Goal: Information Seeking & Learning: Learn about a topic

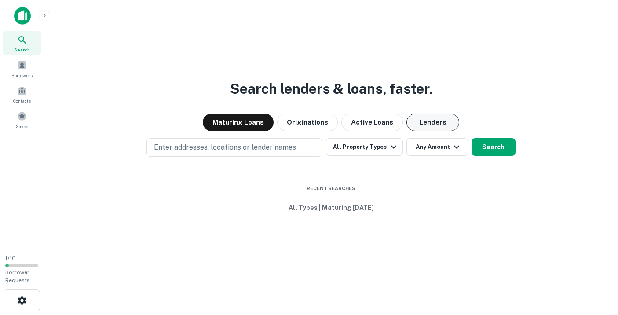
click at [424, 118] on button "Lenders" at bounding box center [432, 122] width 53 height 18
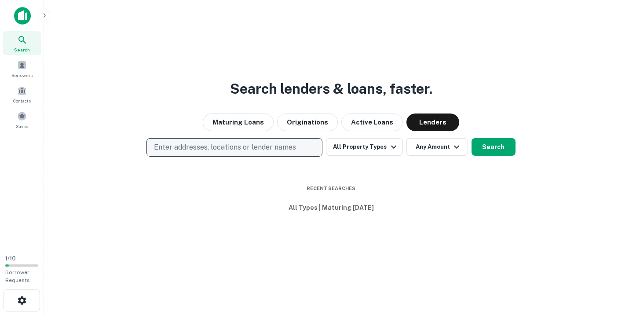
click at [220, 147] on p "Enter addresses, locations or lender names" at bounding box center [225, 147] width 142 height 11
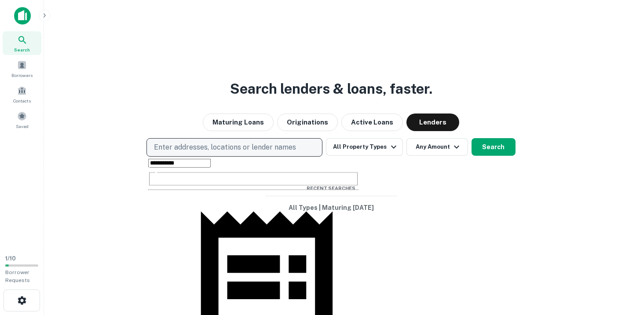
type input "**********"
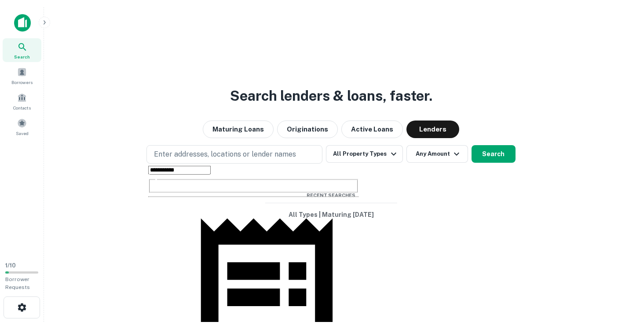
scroll to position [46, 0]
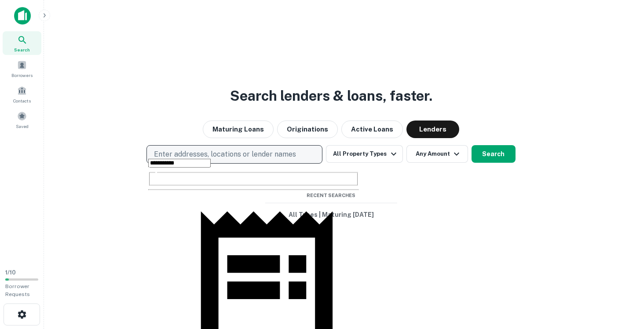
click at [191, 157] on p "Enter addresses, locations or lender names" at bounding box center [225, 154] width 142 height 11
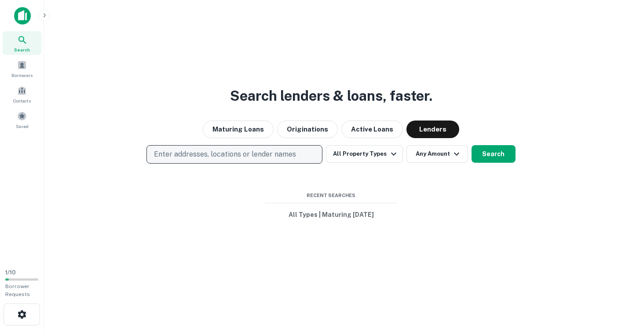
click at [204, 157] on p "Enter addresses, locations or lender names" at bounding box center [225, 154] width 142 height 11
type input "*"
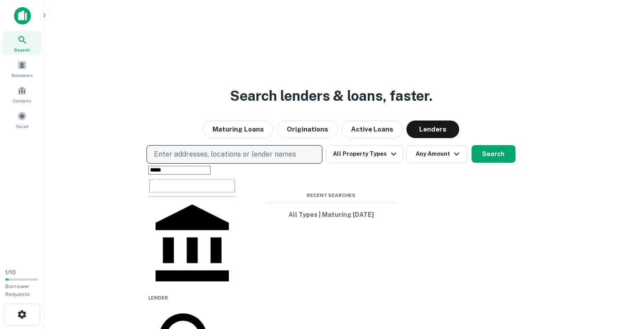
type input "*****"
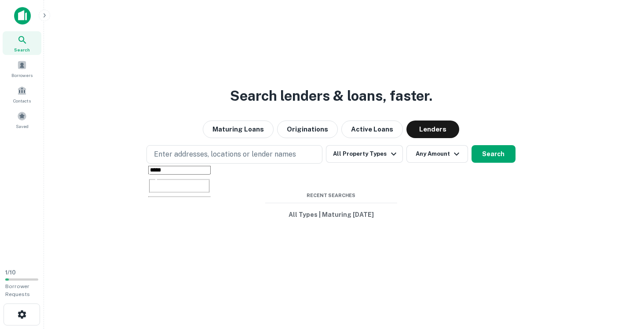
drag, startPoint x: 204, startPoint y: 157, endPoint x: 194, endPoint y: 235, distance: 79.0
click at [194, 235] on div "Search lenders & loans, faster. Maturing Loans Originations Active Loans Lender…" at bounding box center [331, 185] width 560 height 329
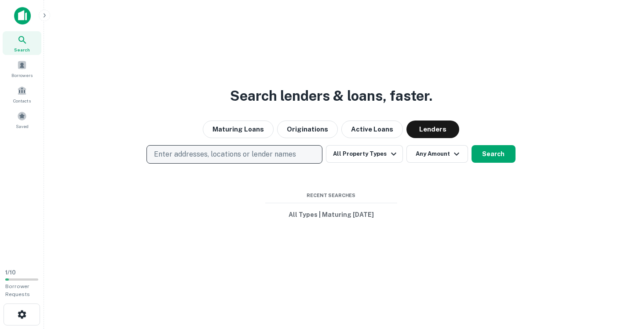
click at [236, 155] on p "Enter addresses, locations or lender names" at bounding box center [225, 154] width 142 height 11
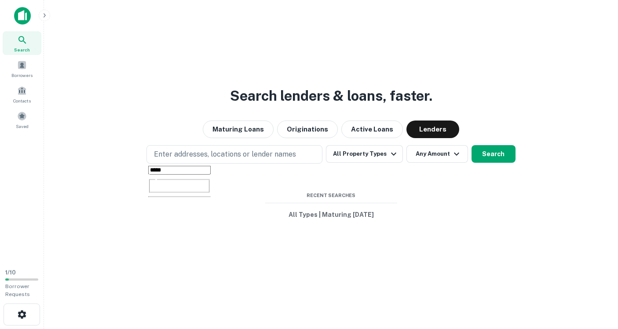
click at [173, 175] on input "*****" at bounding box center [179, 170] width 62 height 9
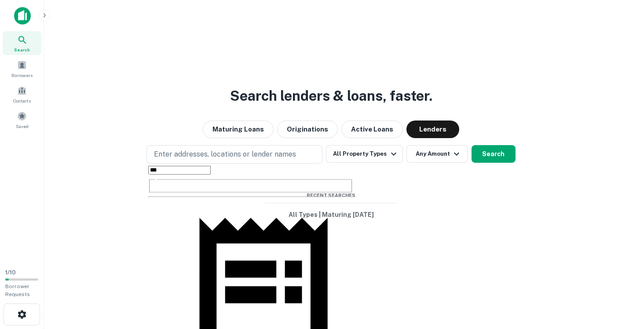
type input "***"
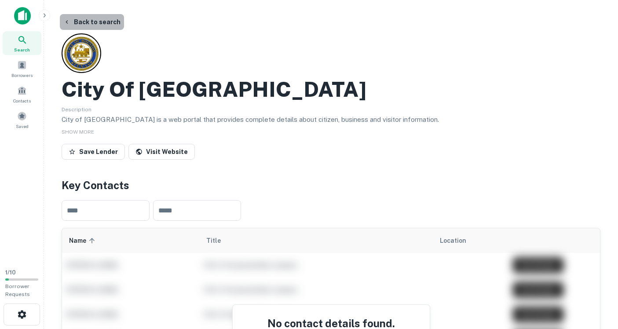
click at [92, 18] on button "Back to search" at bounding box center [92, 22] width 64 height 16
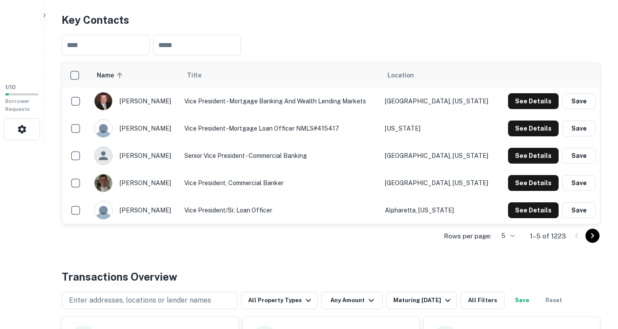
scroll to position [187, 0]
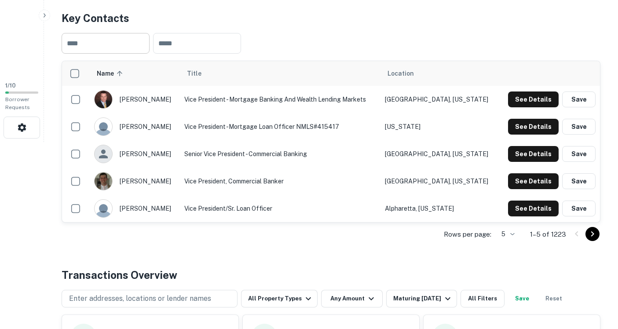
click at [91, 47] on input "text" at bounding box center [106, 43] width 88 height 21
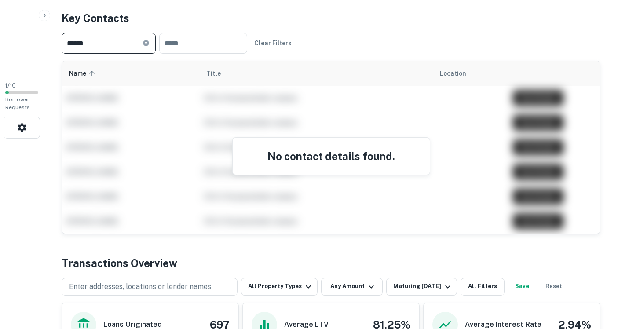
type input "****"
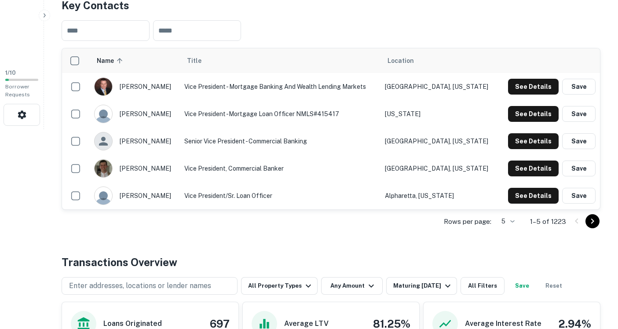
scroll to position [171, 0]
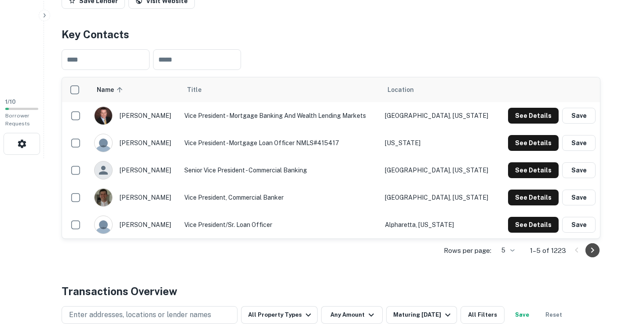
click at [593, 251] on icon "Go to next page" at bounding box center [592, 250] width 3 height 5
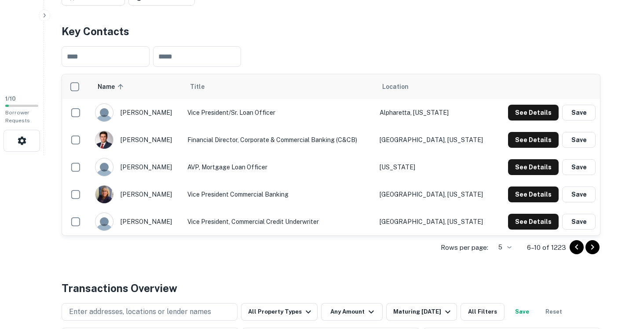
scroll to position [176, 0]
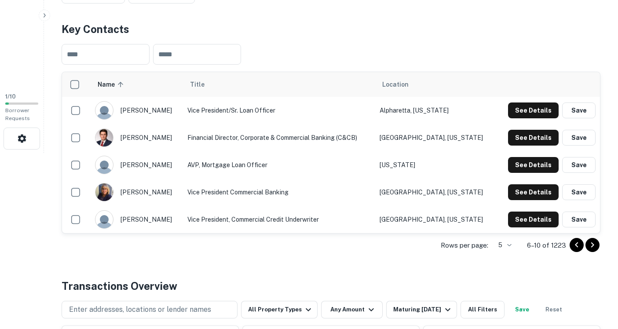
click at [592, 243] on icon "Go to next page" at bounding box center [592, 244] width 3 height 5
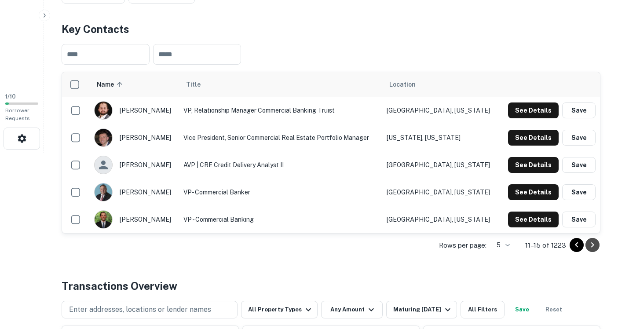
click at [592, 244] on icon "Go to next page" at bounding box center [592, 245] width 11 height 11
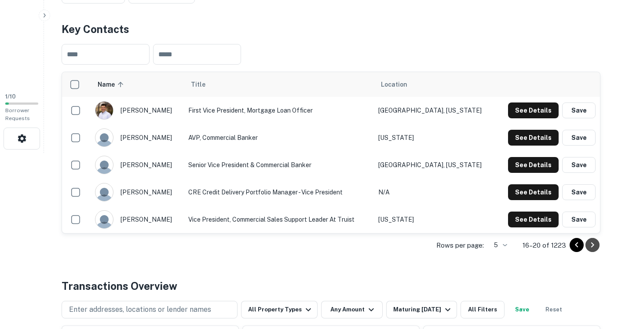
click at [592, 244] on icon "Go to next page" at bounding box center [592, 245] width 11 height 11
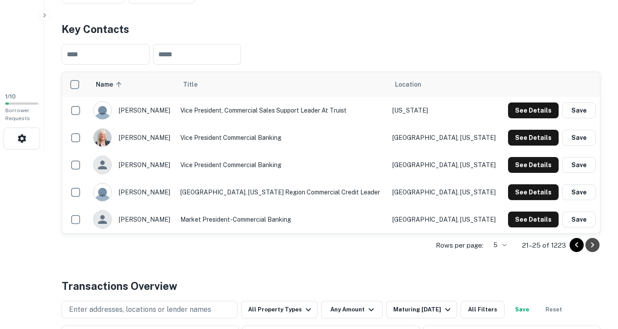
click at [592, 244] on icon "Go to next page" at bounding box center [592, 245] width 11 height 11
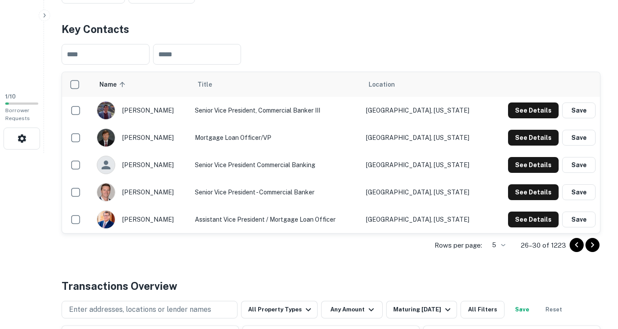
click at [592, 244] on icon "Go to next page" at bounding box center [592, 245] width 11 height 11
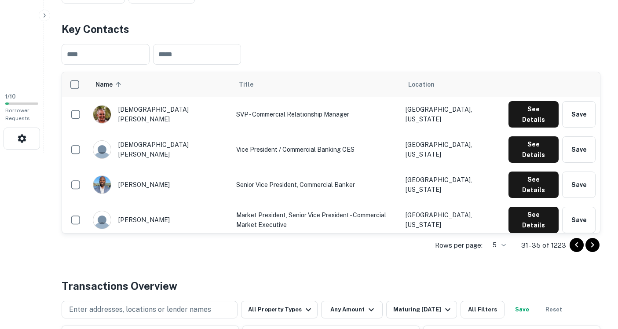
click at [592, 244] on icon "Go to next page" at bounding box center [592, 245] width 11 height 11
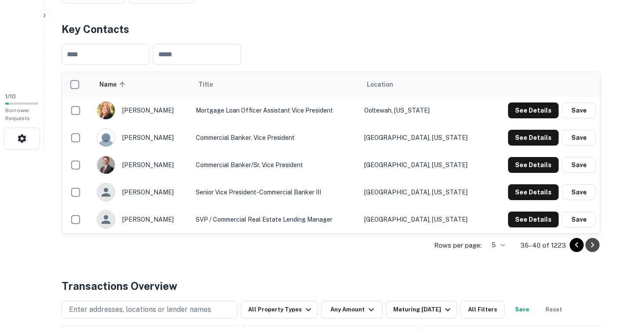
click at [592, 244] on icon "Go to next page" at bounding box center [592, 245] width 11 height 11
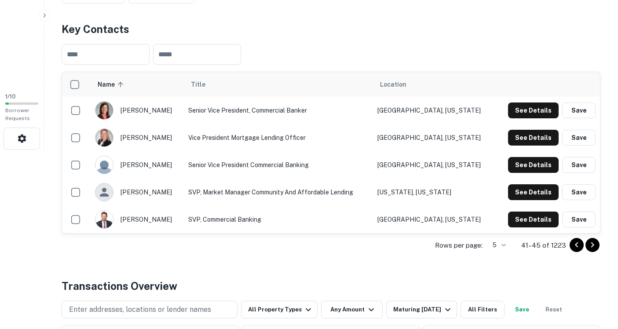
click at [592, 244] on icon "Go to next page" at bounding box center [592, 245] width 11 height 11
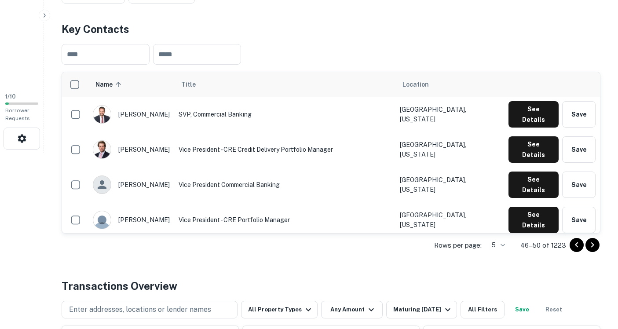
click at [592, 244] on icon "Go to next page" at bounding box center [592, 245] width 11 height 11
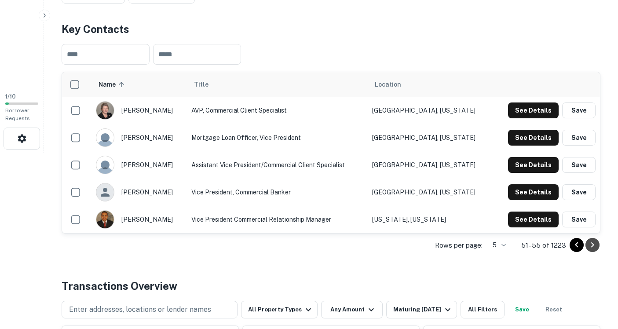
click at [592, 244] on icon "Go to next page" at bounding box center [592, 245] width 11 height 11
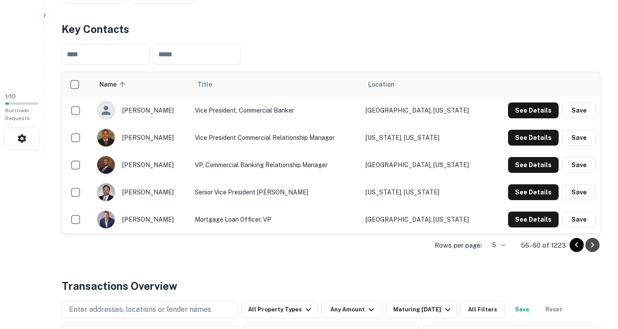
click at [592, 244] on icon "Go to next page" at bounding box center [592, 245] width 11 height 11
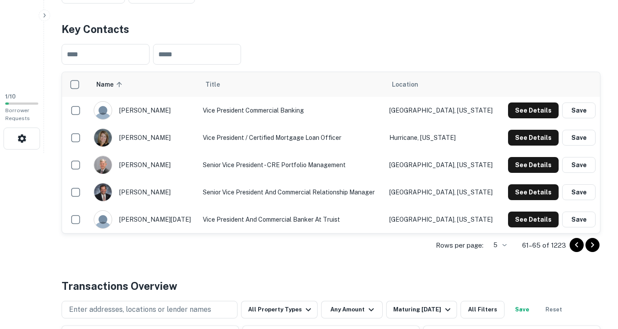
click at [592, 244] on icon "Go to next page" at bounding box center [592, 245] width 11 height 11
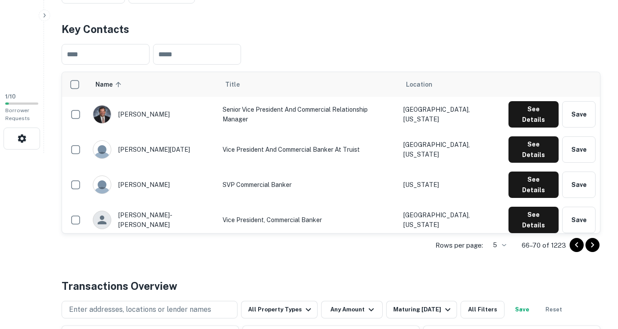
click at [591, 243] on icon "Go to next page" at bounding box center [592, 245] width 11 height 11
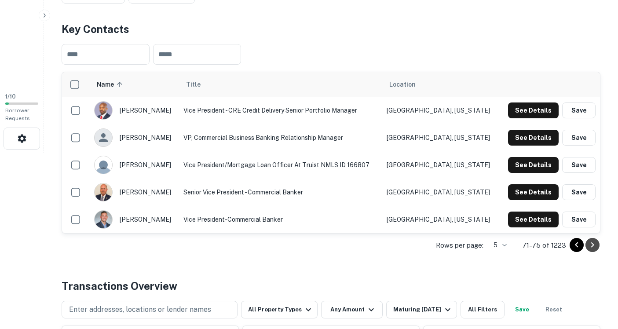
click at [591, 243] on icon "Go to next page" at bounding box center [592, 245] width 11 height 11
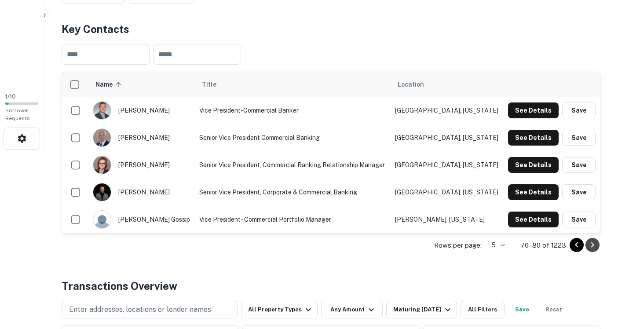
click at [591, 243] on icon "Go to next page" at bounding box center [592, 245] width 11 height 11
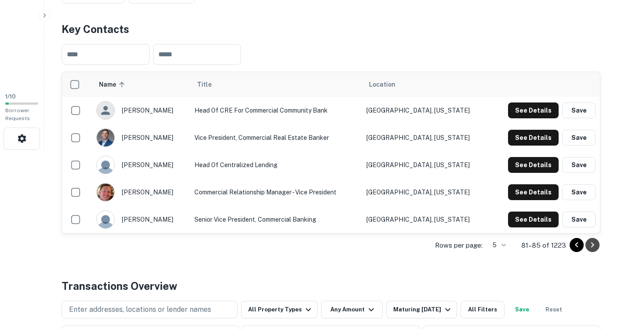
click at [590, 243] on icon "Go to next page" at bounding box center [592, 245] width 11 height 11
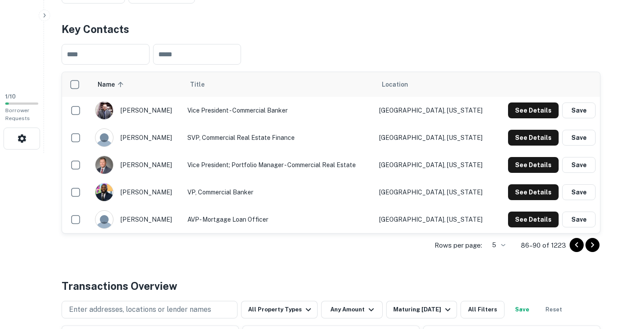
click at [590, 244] on icon "Go to next page" at bounding box center [592, 245] width 11 height 11
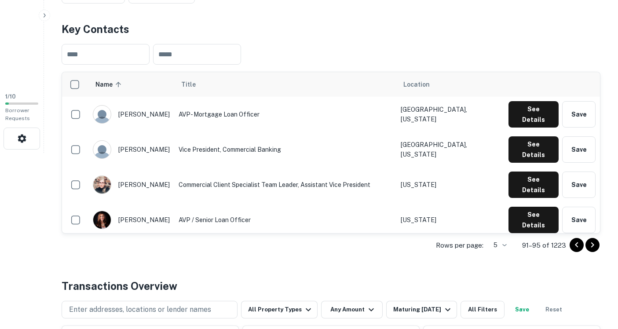
click at [575, 244] on icon "Go to previous page" at bounding box center [576, 245] width 11 height 11
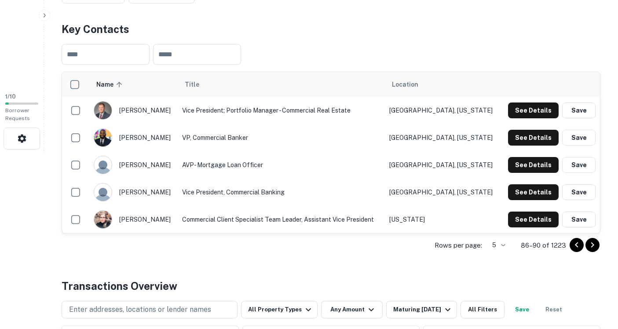
click at [591, 244] on icon "Go to next page" at bounding box center [592, 245] width 11 height 11
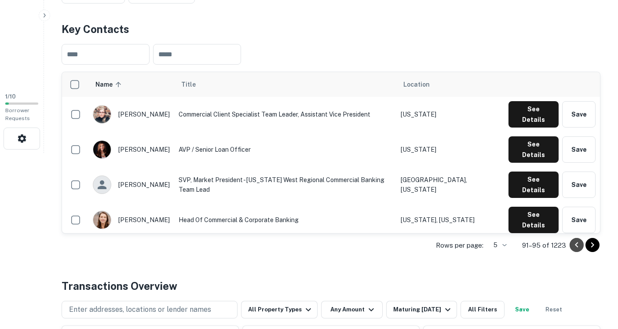
click at [577, 245] on icon "Go to previous page" at bounding box center [576, 245] width 11 height 11
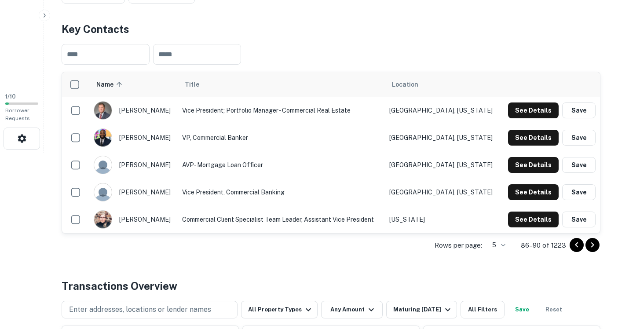
click at [577, 245] on icon "Go to previous page" at bounding box center [576, 245] width 11 height 11
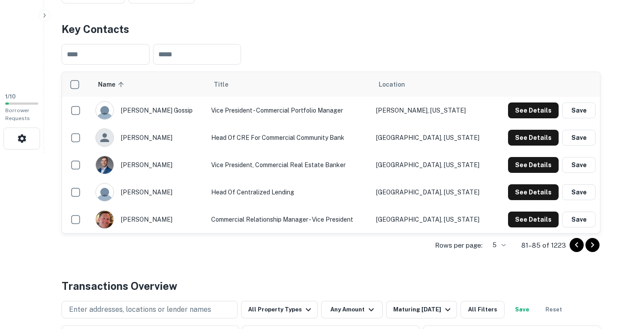
click at [577, 245] on icon "Go to previous page" at bounding box center [576, 245] width 11 height 11
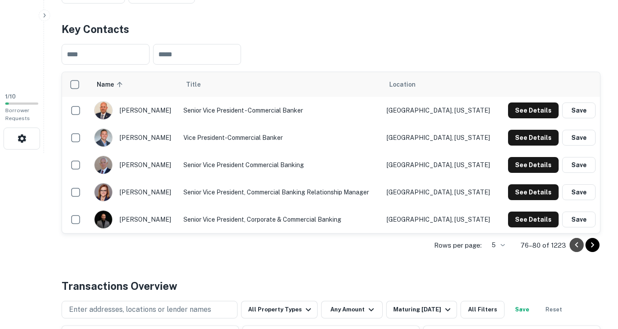
click at [577, 245] on icon "Go to previous page" at bounding box center [576, 245] width 11 height 11
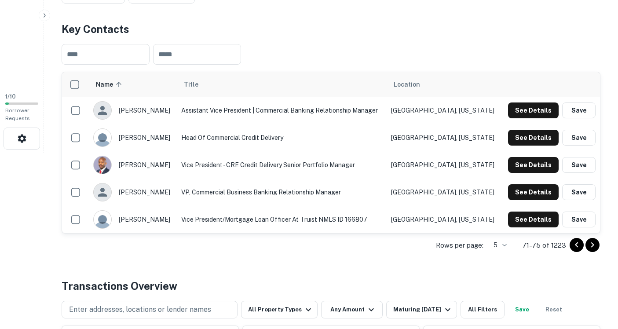
click at [597, 245] on icon "Go to next page" at bounding box center [592, 245] width 11 height 11
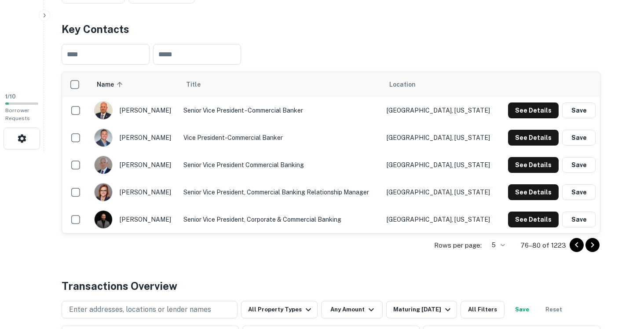
click at [597, 245] on icon "Go to next page" at bounding box center [592, 245] width 11 height 11
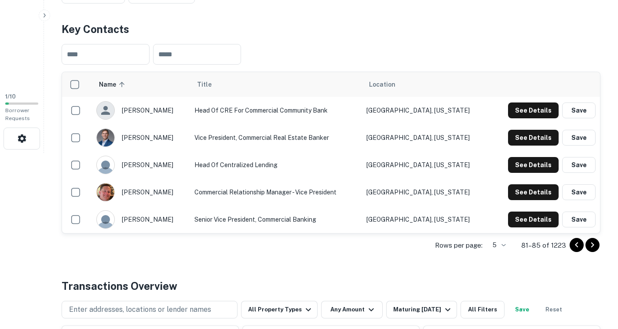
click at [597, 245] on icon "Go to next page" at bounding box center [592, 245] width 11 height 11
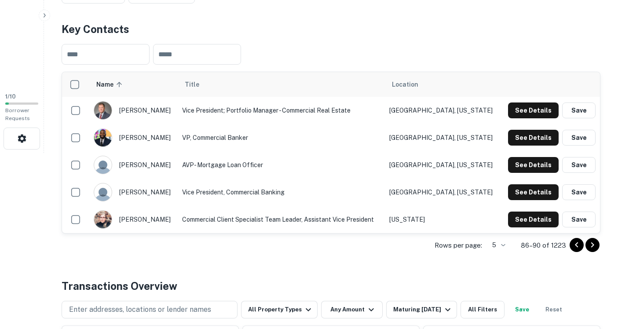
click at [597, 245] on icon "Go to next page" at bounding box center [592, 245] width 11 height 11
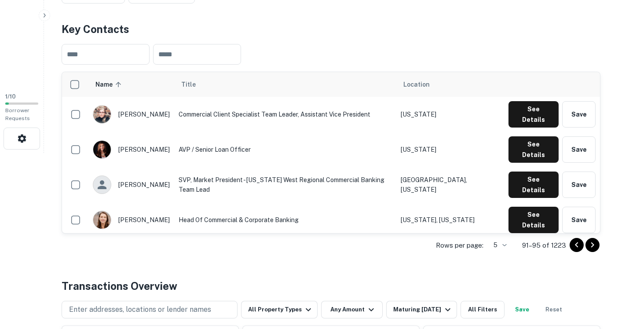
click at [597, 245] on icon "Go to next page" at bounding box center [592, 245] width 11 height 11
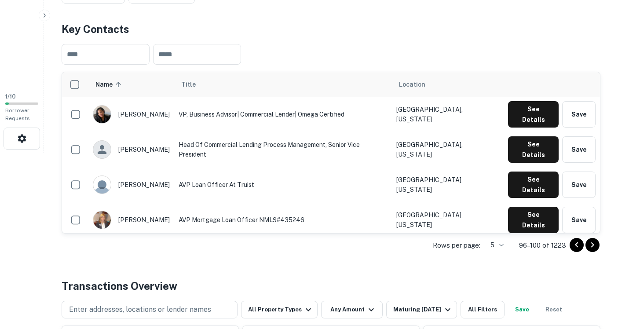
click at [597, 245] on icon "Go to next page" at bounding box center [592, 245] width 11 height 11
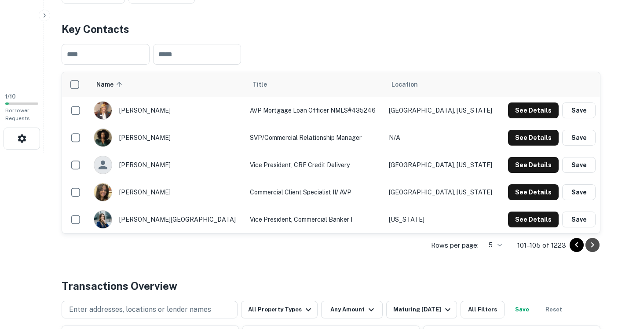
click at [597, 245] on icon "Go to next page" at bounding box center [592, 245] width 11 height 11
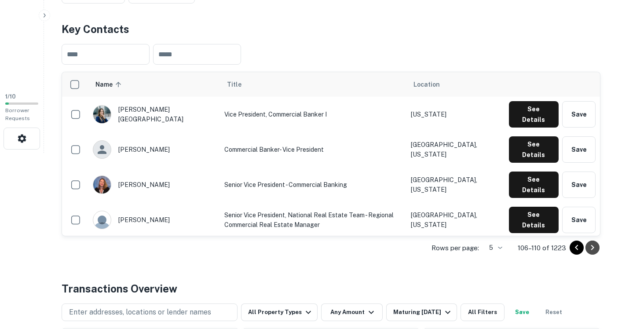
click at [597, 245] on icon "Go to next page" at bounding box center [592, 247] width 11 height 11
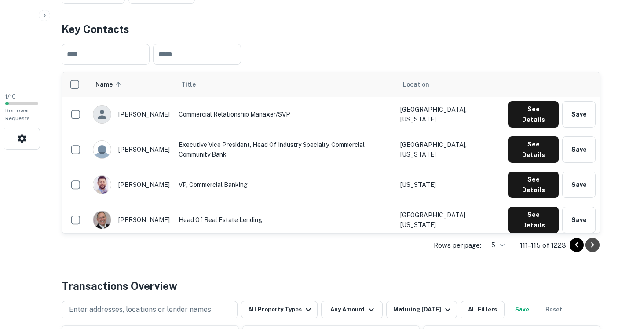
click at [597, 245] on icon "Go to next page" at bounding box center [592, 245] width 11 height 11
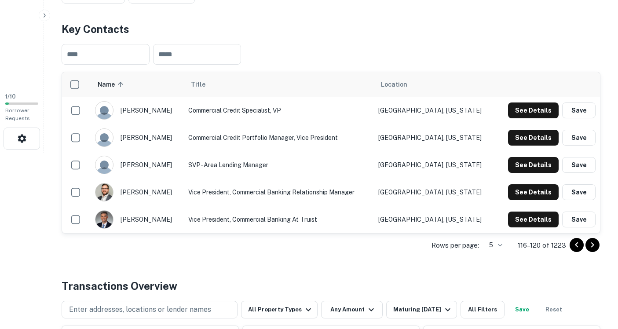
click at [594, 245] on icon "Go to next page" at bounding box center [592, 245] width 11 height 11
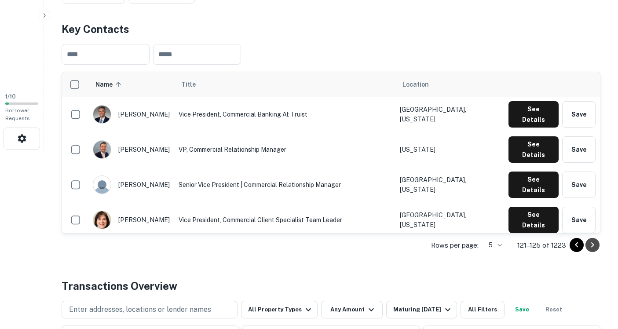
click at [594, 245] on icon "Go to next page" at bounding box center [592, 245] width 11 height 11
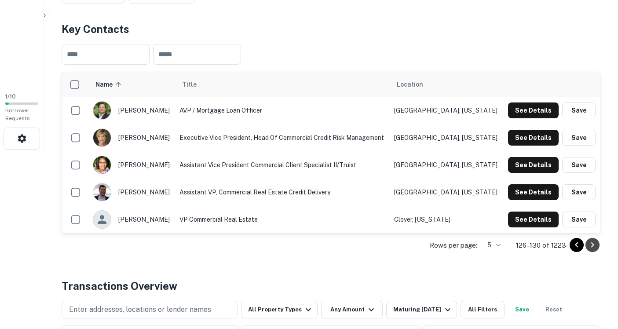
click at [594, 245] on icon "Go to next page" at bounding box center [592, 245] width 11 height 11
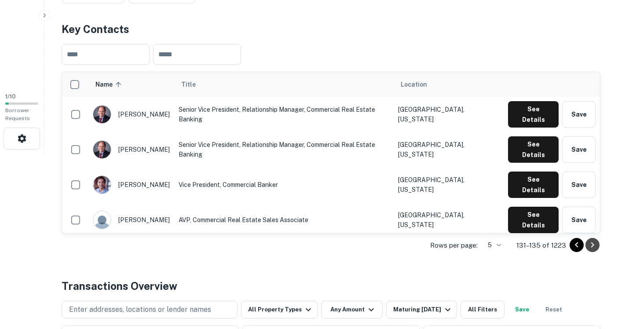
click at [593, 247] on icon "Go to next page" at bounding box center [592, 245] width 11 height 11
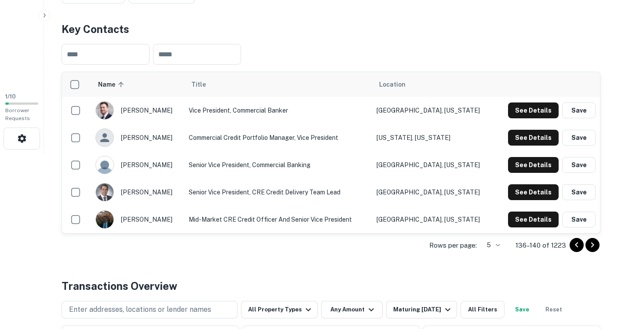
click at [593, 247] on icon "Go to next page" at bounding box center [592, 245] width 11 height 11
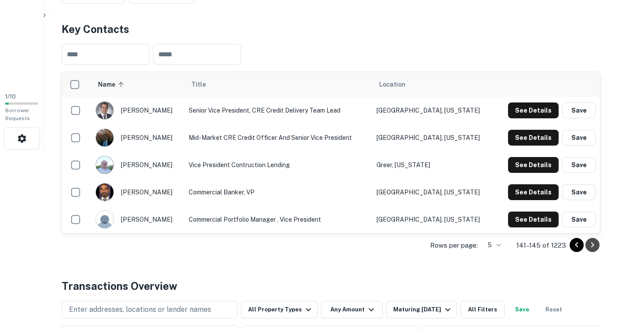
click at [593, 247] on icon "Go to next page" at bounding box center [592, 245] width 11 height 11
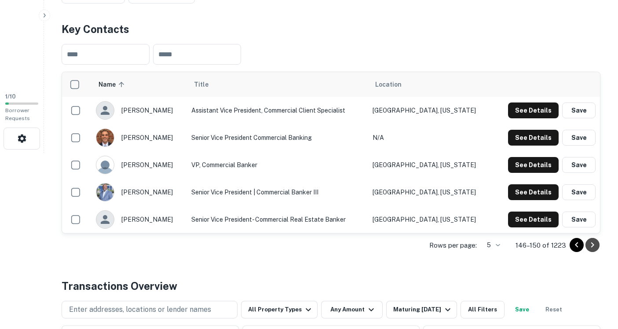
click at [593, 247] on icon "Go to next page" at bounding box center [592, 245] width 11 height 11
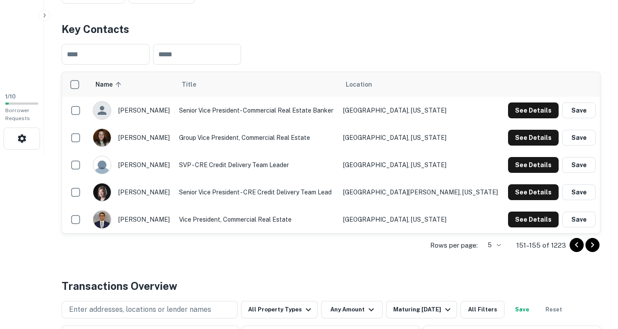
click at [593, 247] on icon "Go to next page" at bounding box center [592, 245] width 11 height 11
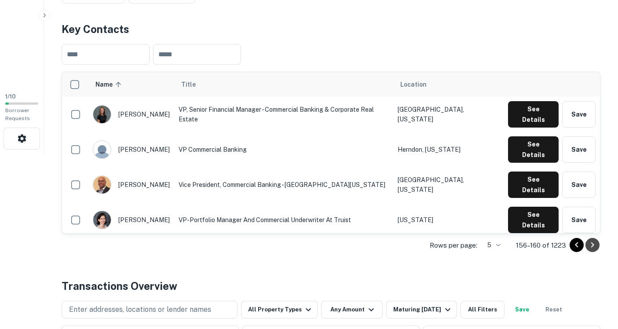
click at [593, 247] on icon "Go to next page" at bounding box center [592, 245] width 11 height 11
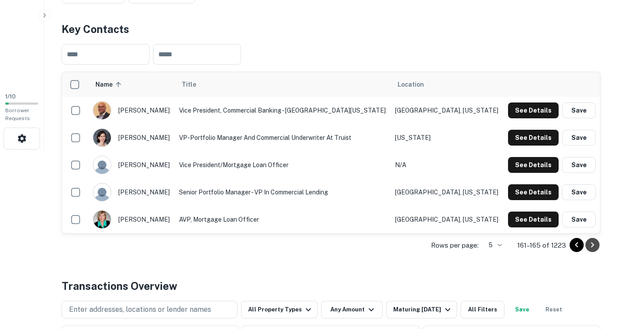
click at [593, 247] on icon "Go to next page" at bounding box center [592, 245] width 11 height 11
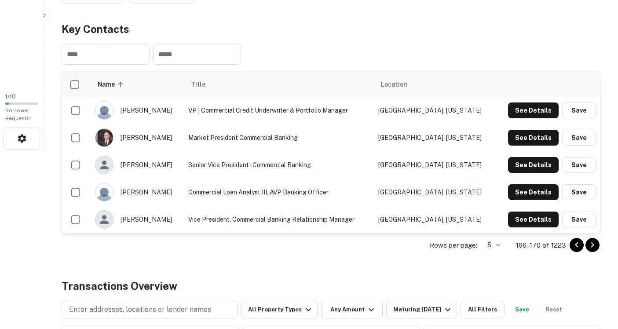
click at [593, 247] on icon "Go to next page" at bounding box center [592, 245] width 11 height 11
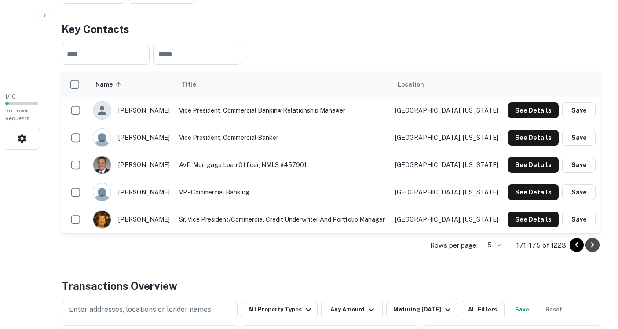
click at [593, 247] on icon "Go to next page" at bounding box center [592, 245] width 11 height 11
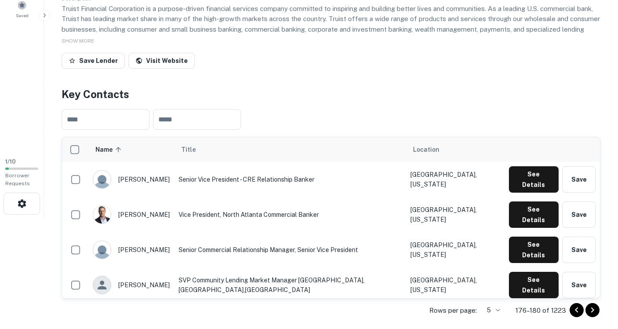
scroll to position [113, 0]
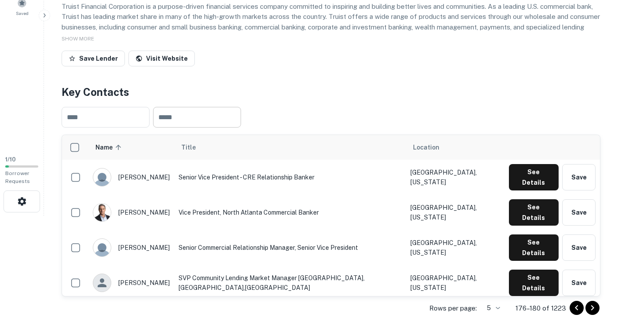
click at [181, 115] on input "text" at bounding box center [197, 117] width 88 height 21
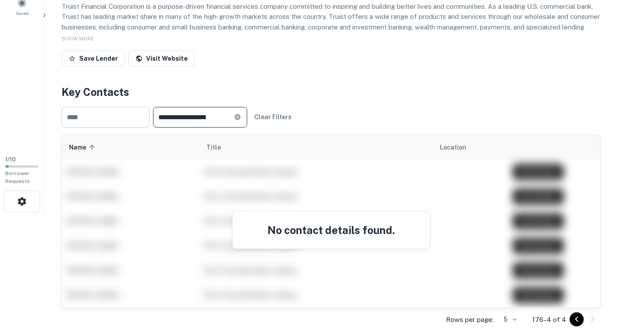
type input "**********"
click at [78, 117] on input "text" at bounding box center [106, 117] width 88 height 21
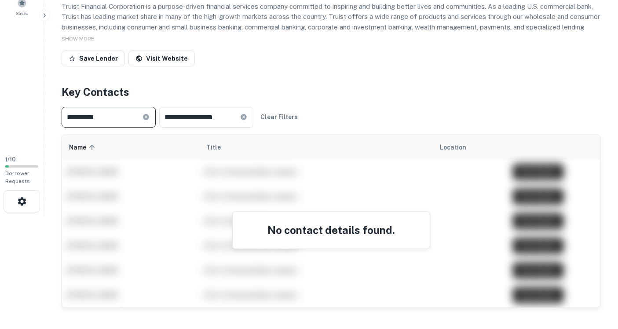
type input "**********"
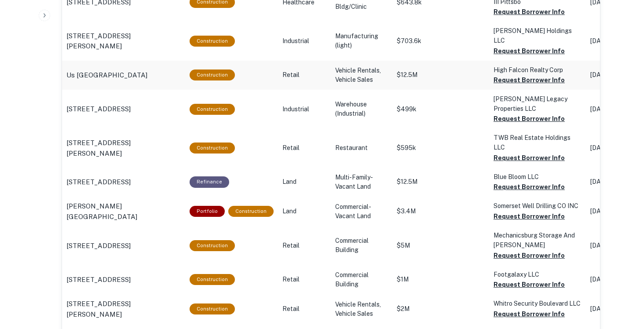
scroll to position [798, 0]
